Goal: Contribute content: Contribute content

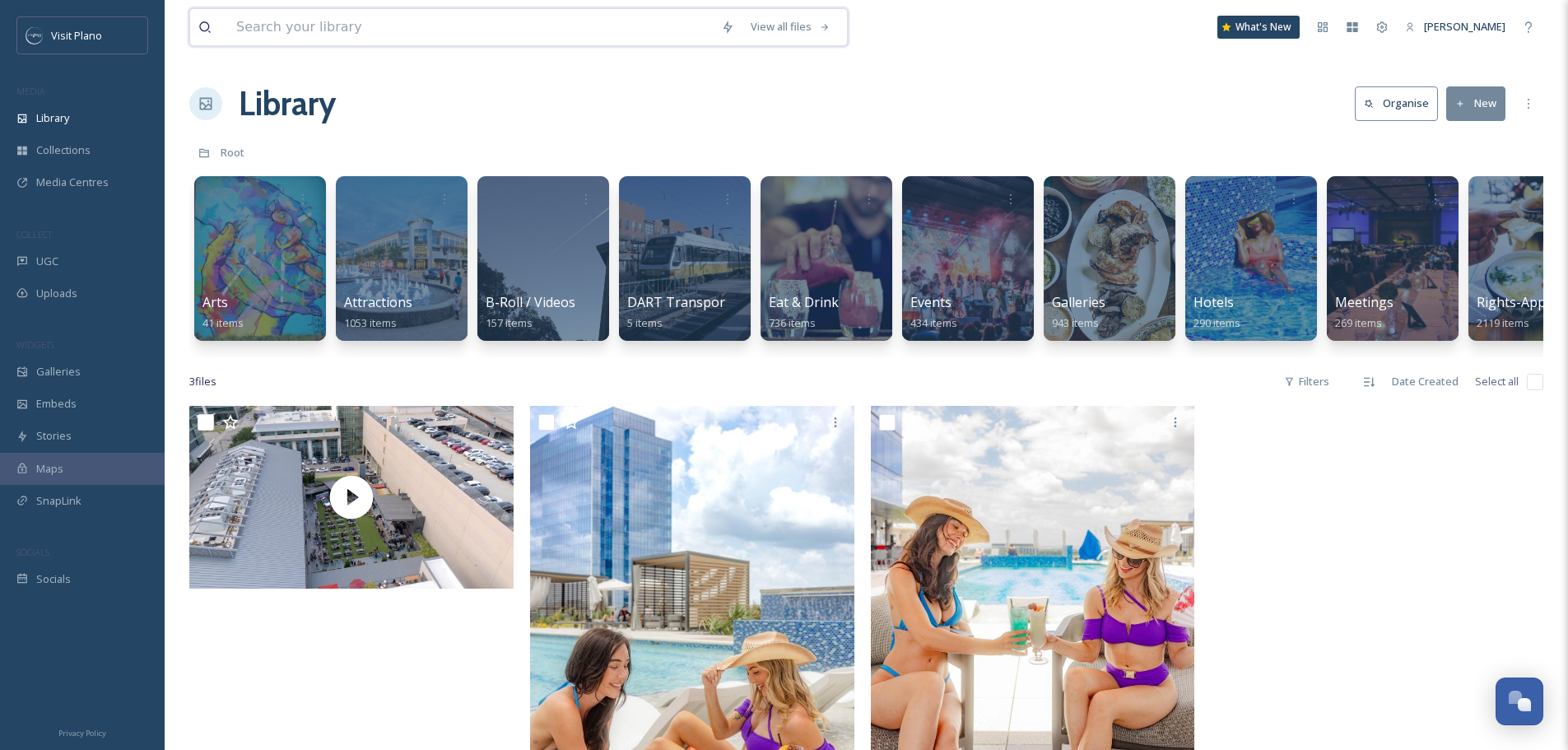
click at [422, 40] on input at bounding box center [470, 27] width 484 height 36
click at [912, 123] on div "Library Organise New" at bounding box center [865, 104] width 1353 height 49
click at [370, 12] on input at bounding box center [470, 27] width 484 height 36
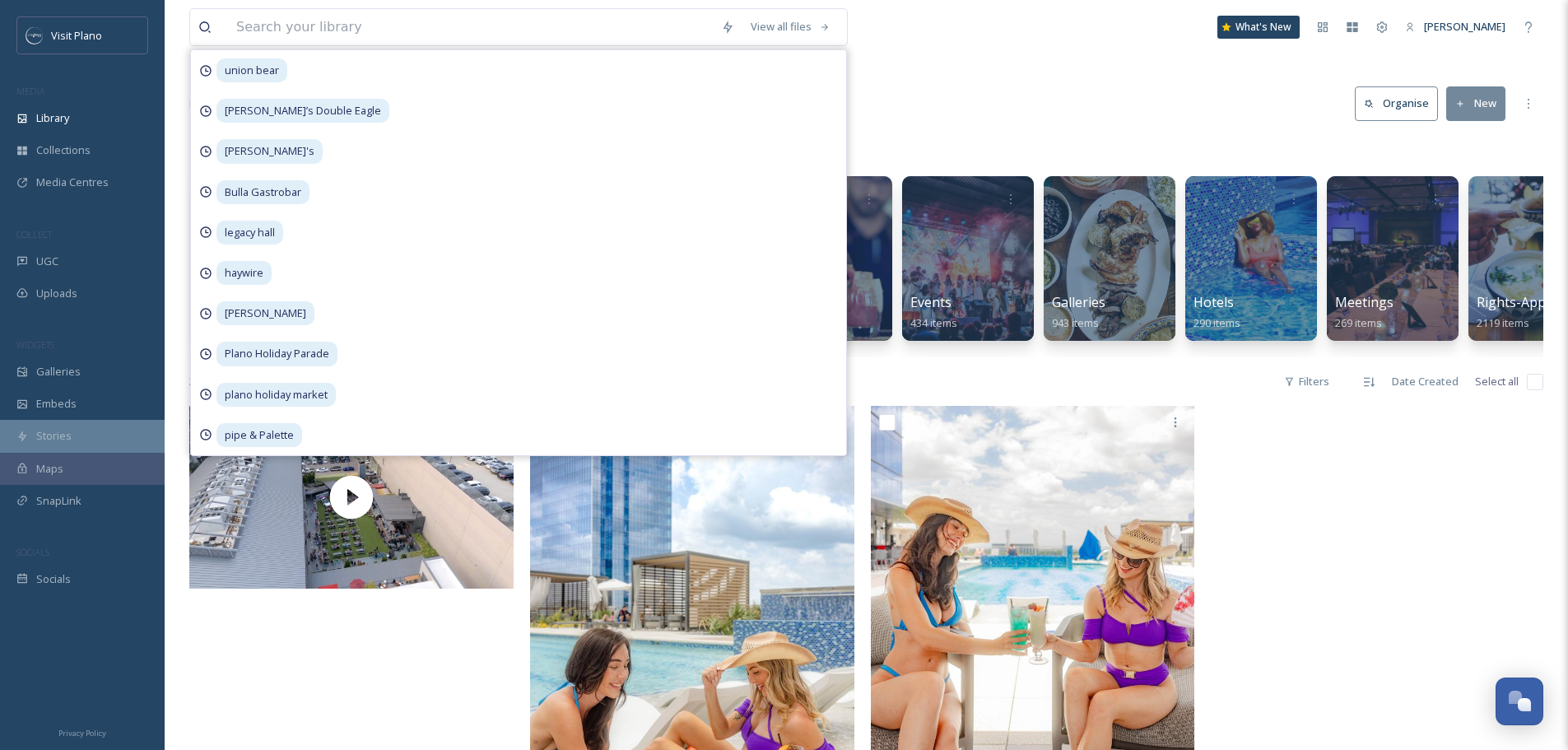
click at [85, 437] on div "Stories" at bounding box center [82, 435] width 165 height 32
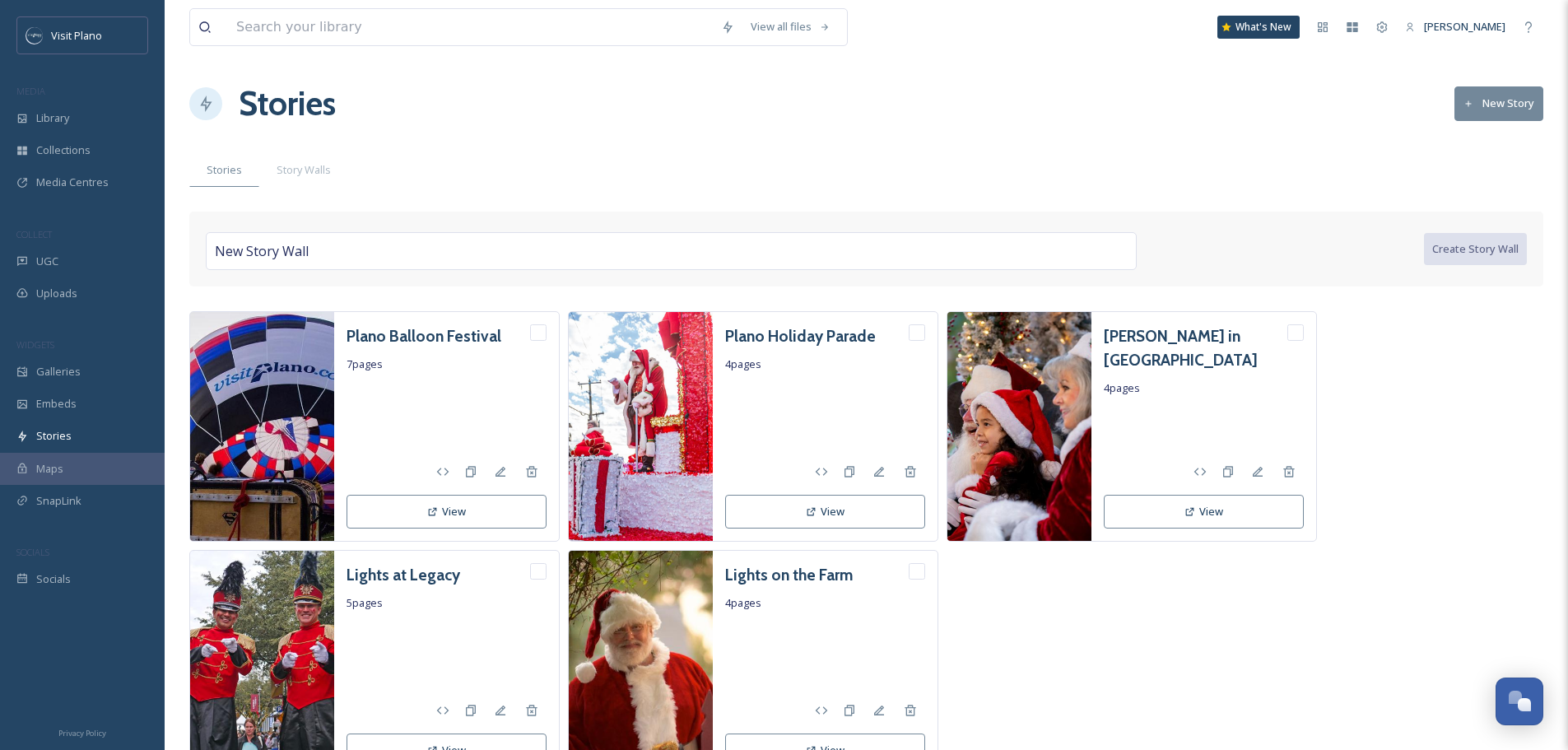
click at [1483, 113] on button "New Story" at bounding box center [1499, 103] width 89 height 34
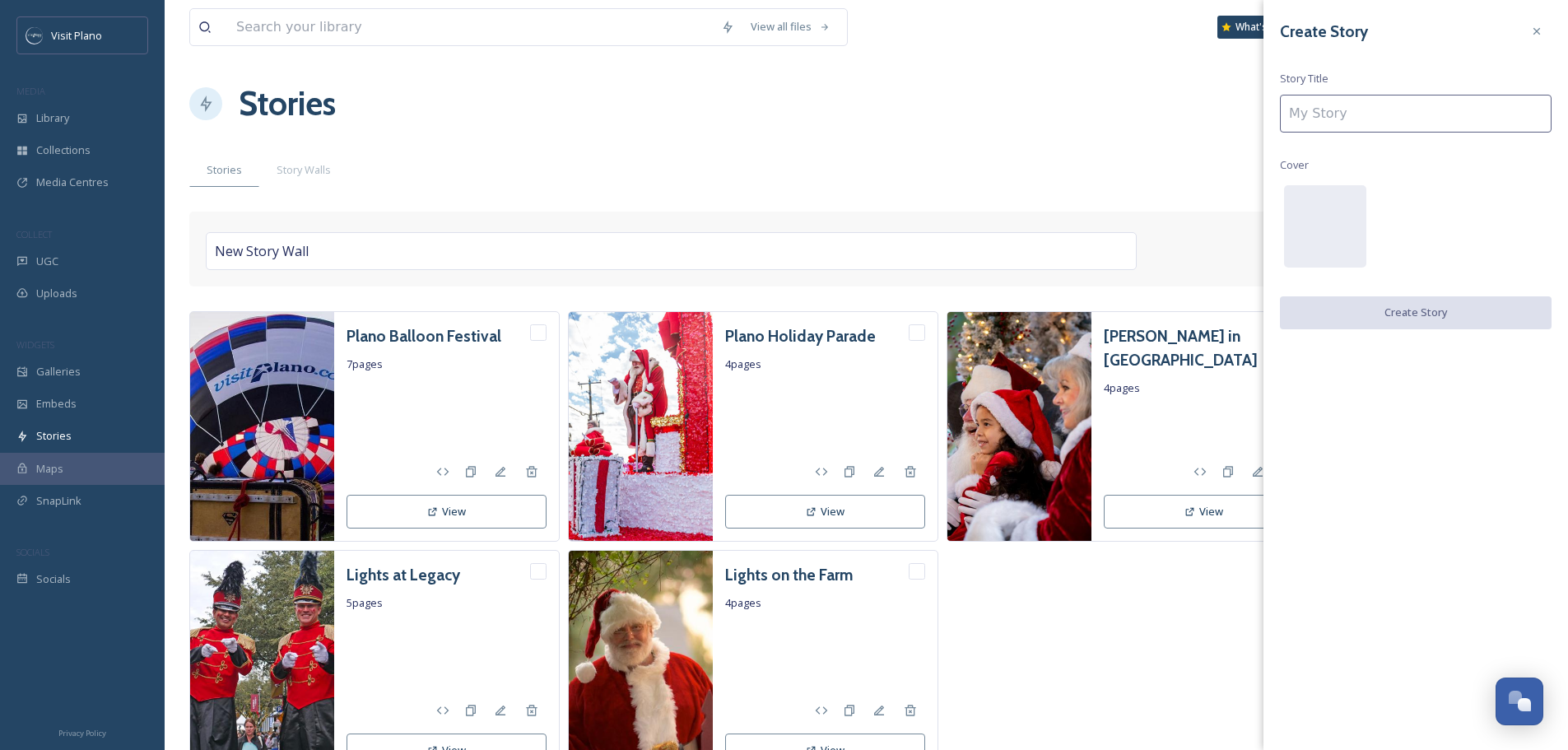
click at [1483, 120] on input at bounding box center [1415, 114] width 272 height 38
type input "G"
type input "Local Flare"
click at [1473, 307] on button "Create Story" at bounding box center [1415, 313] width 272 height 34
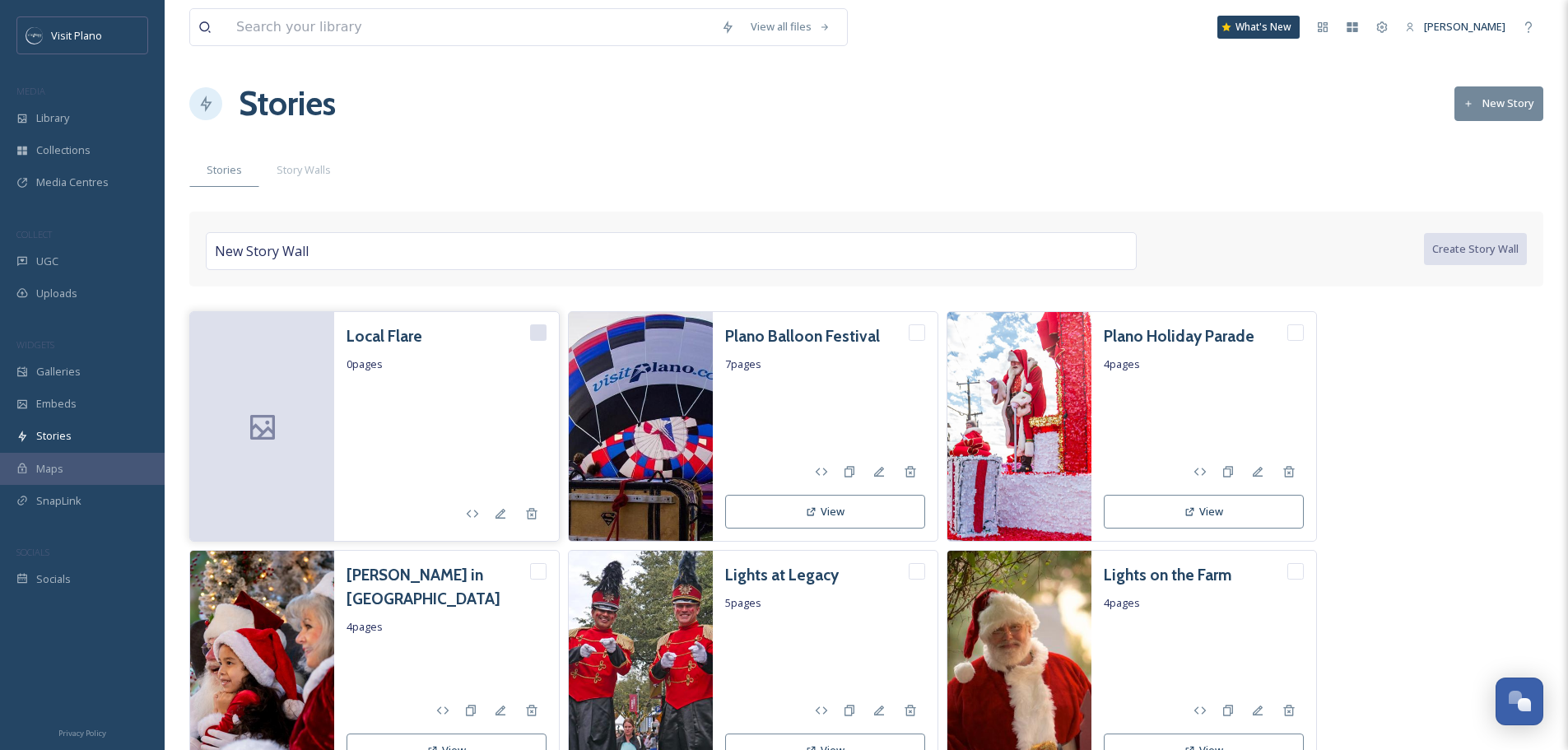
click at [361, 338] on h3 "Local Flare" at bounding box center [384, 336] width 75 height 24
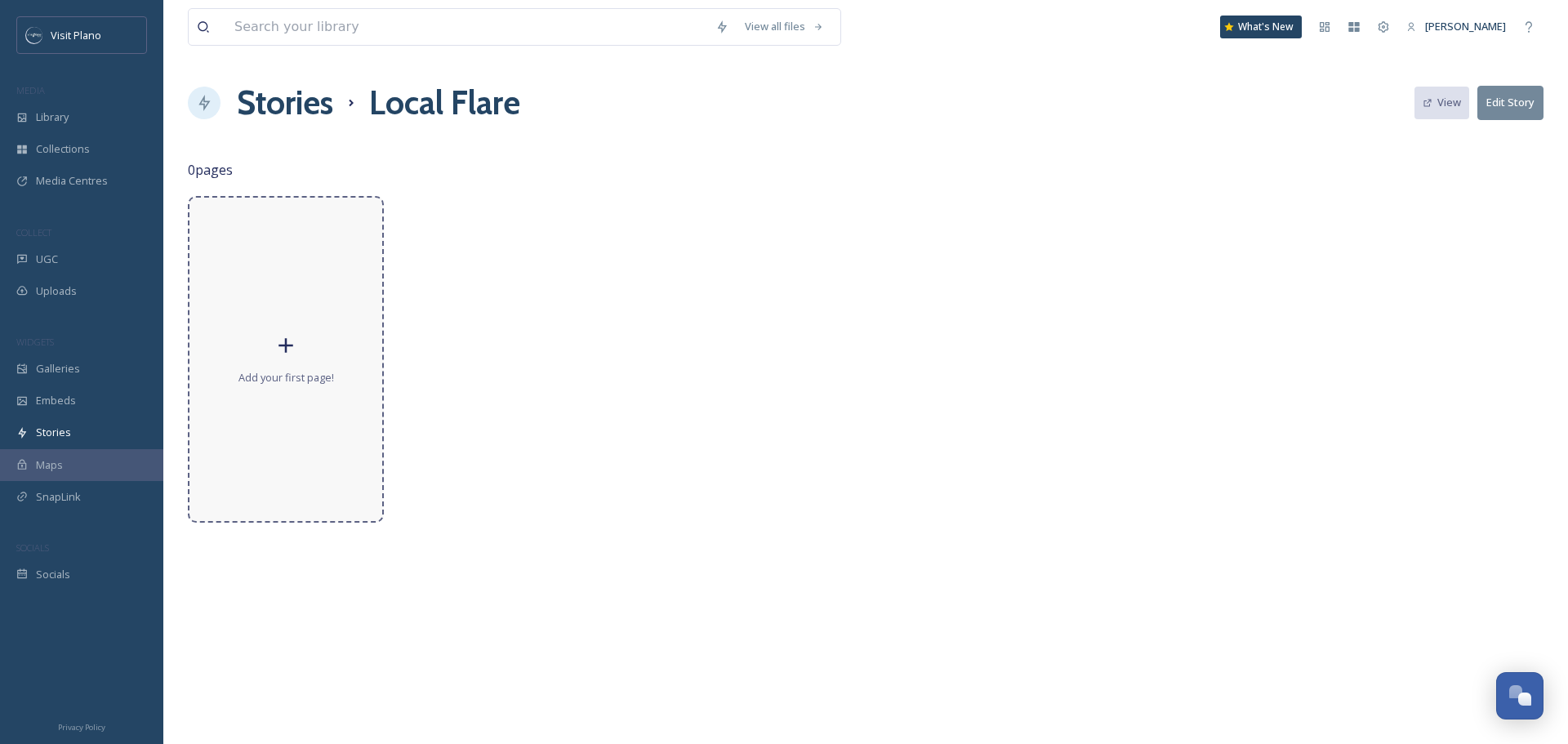
click at [246, 400] on div "Add your first page!" at bounding box center [285, 359] width 196 height 326
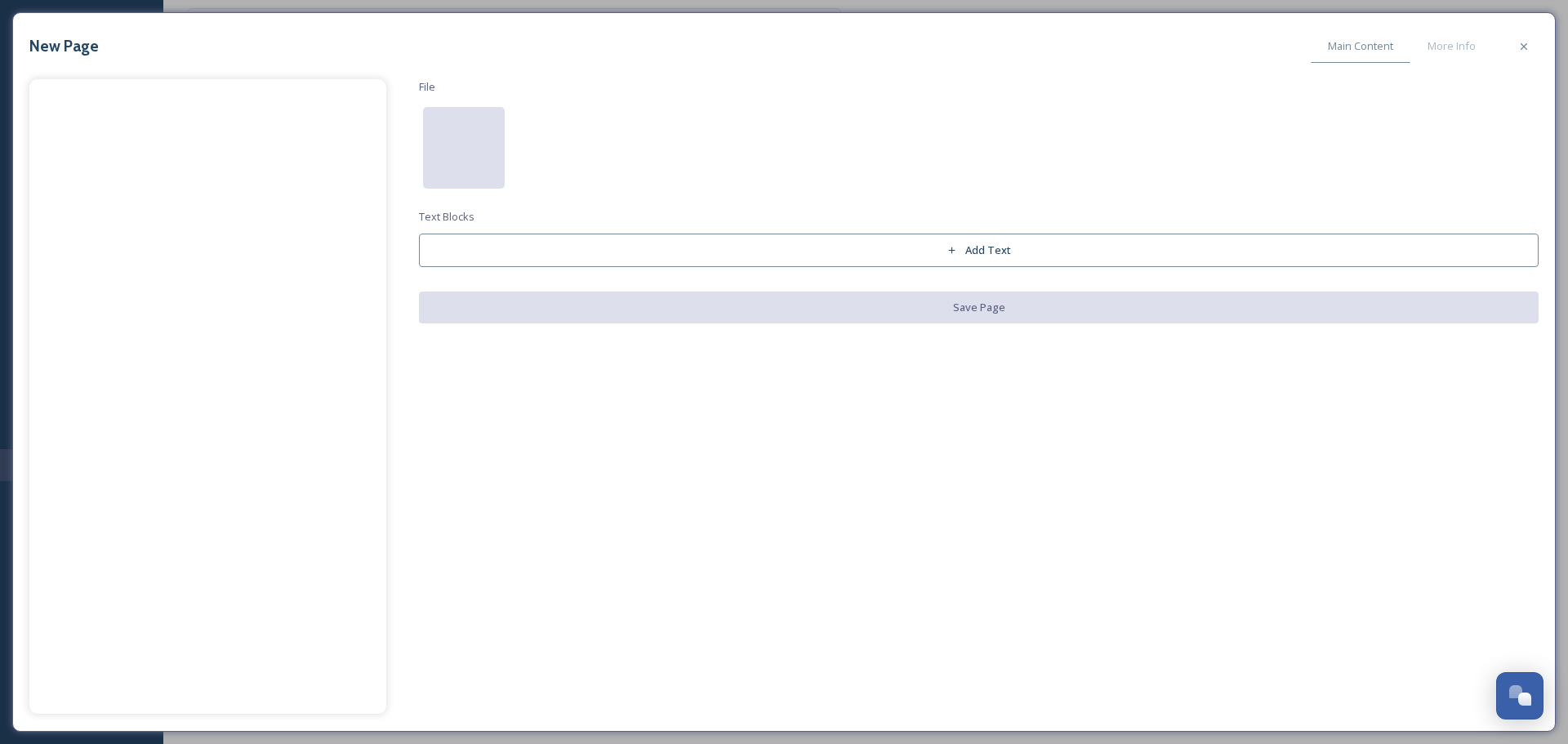
click at [447, 146] on div at bounding box center [464, 148] width 82 height 82
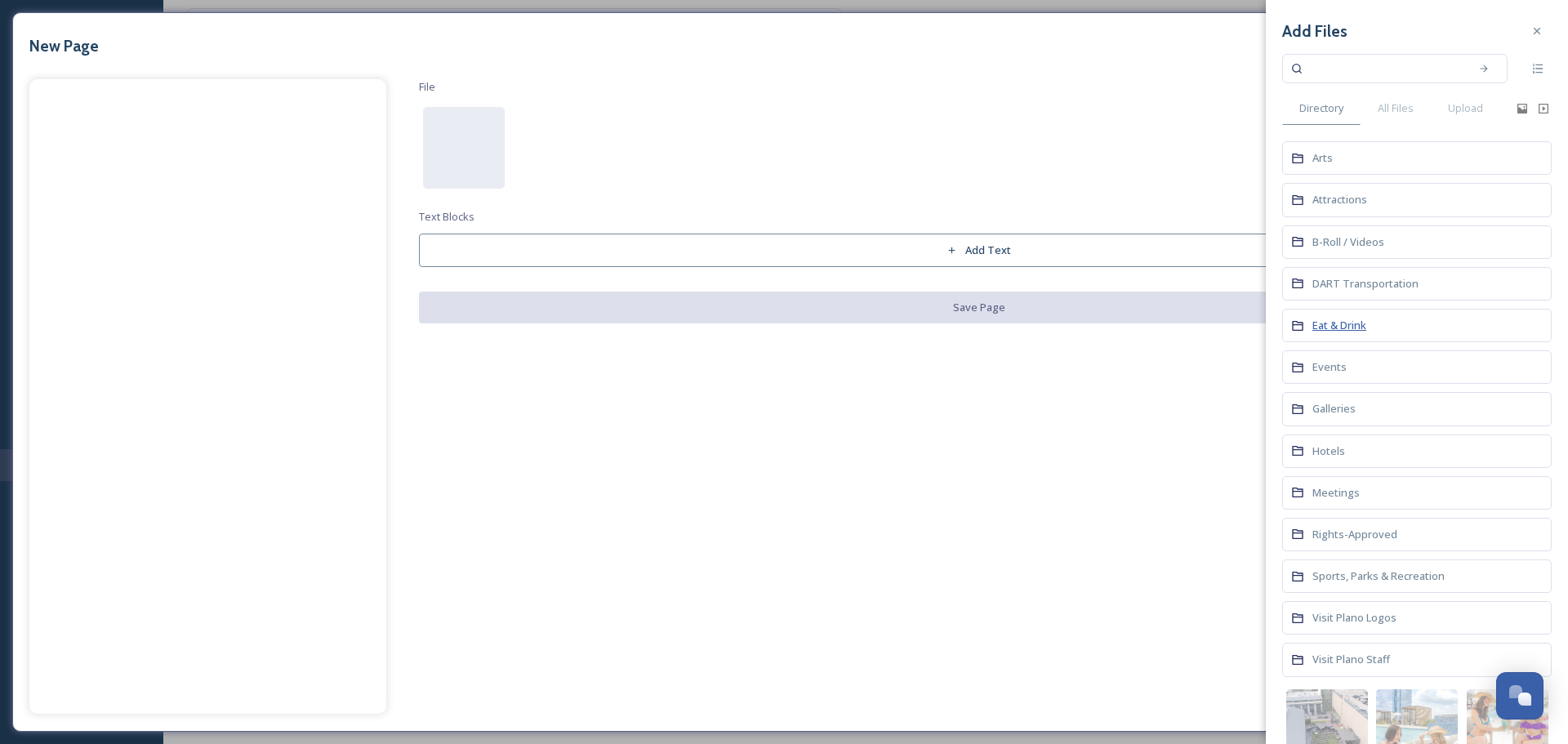
click at [1335, 324] on span "Eat & Drink" at bounding box center [1340, 325] width 54 height 14
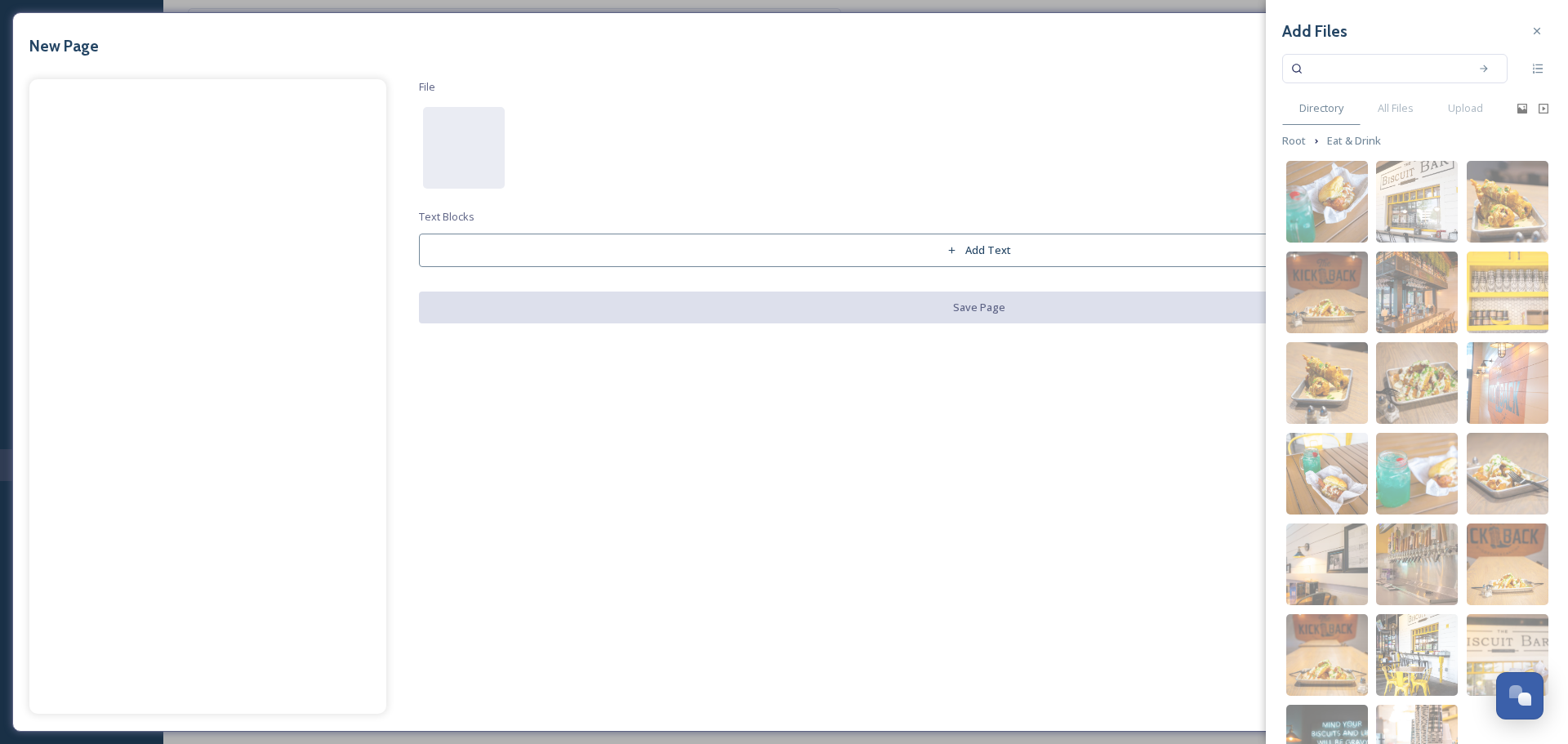
click at [1369, 68] on input at bounding box center [1384, 69] width 154 height 36
type input "Union Bear"
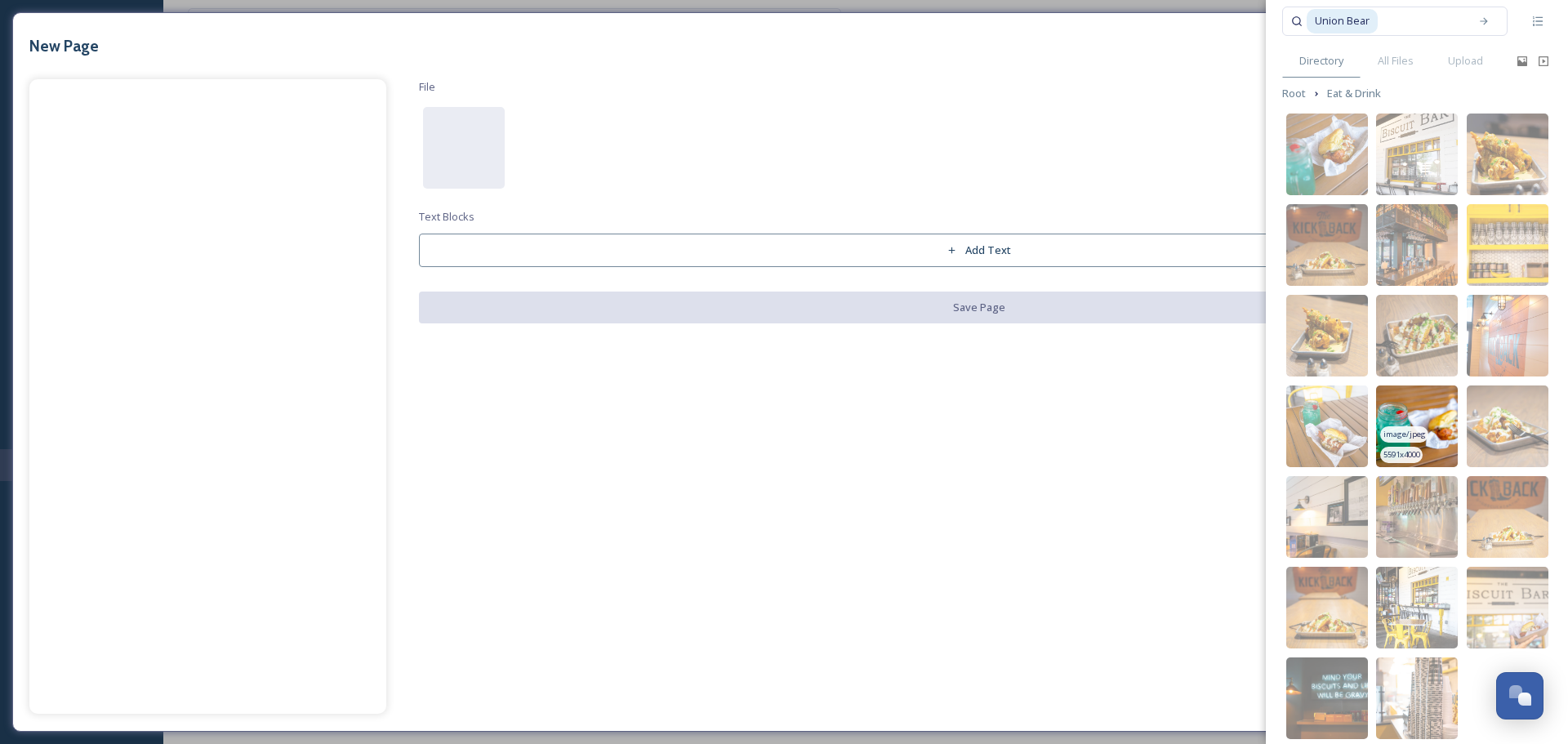
scroll to position [96, 0]
